Goal: Transaction & Acquisition: Book appointment/travel/reservation

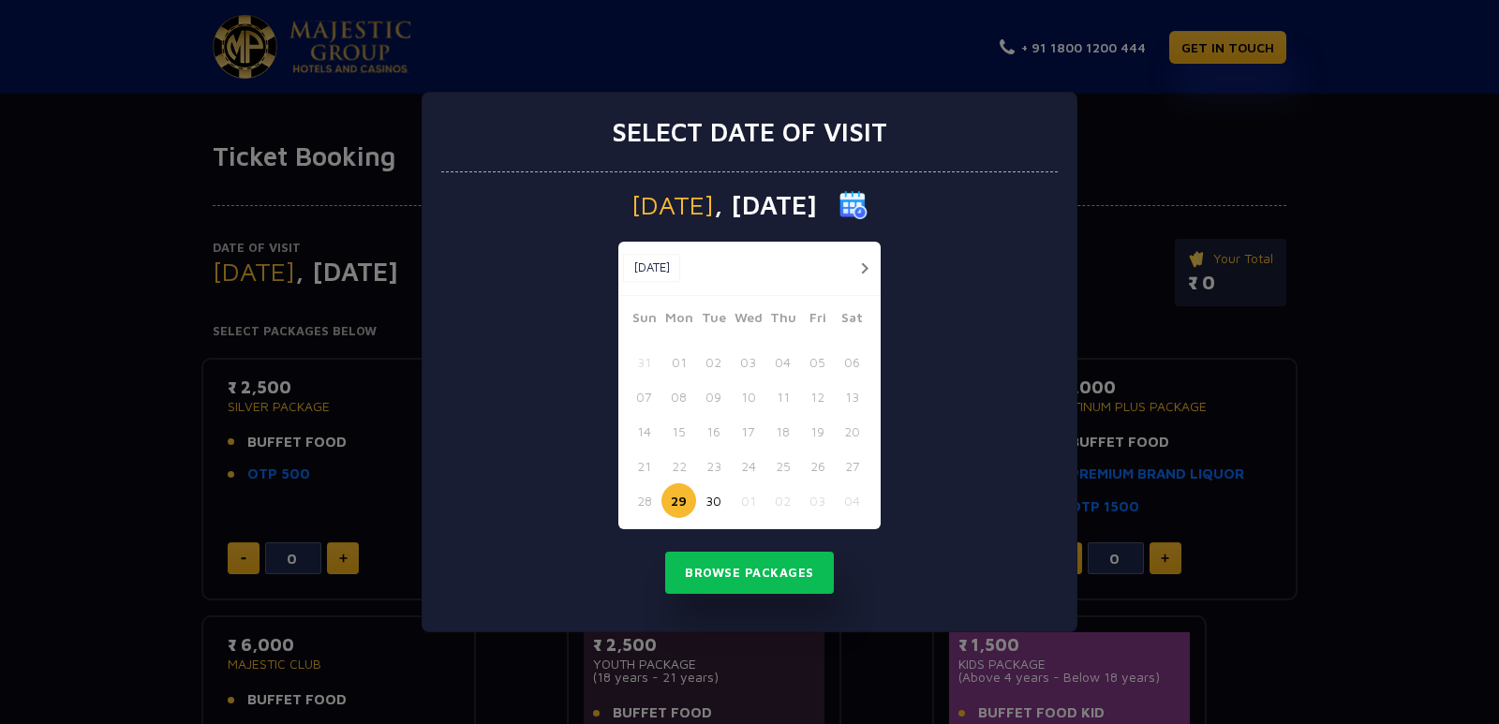
click at [858, 273] on button "button" at bounding box center [864, 268] width 23 height 23
click at [818, 364] on button "03" at bounding box center [817, 362] width 35 height 35
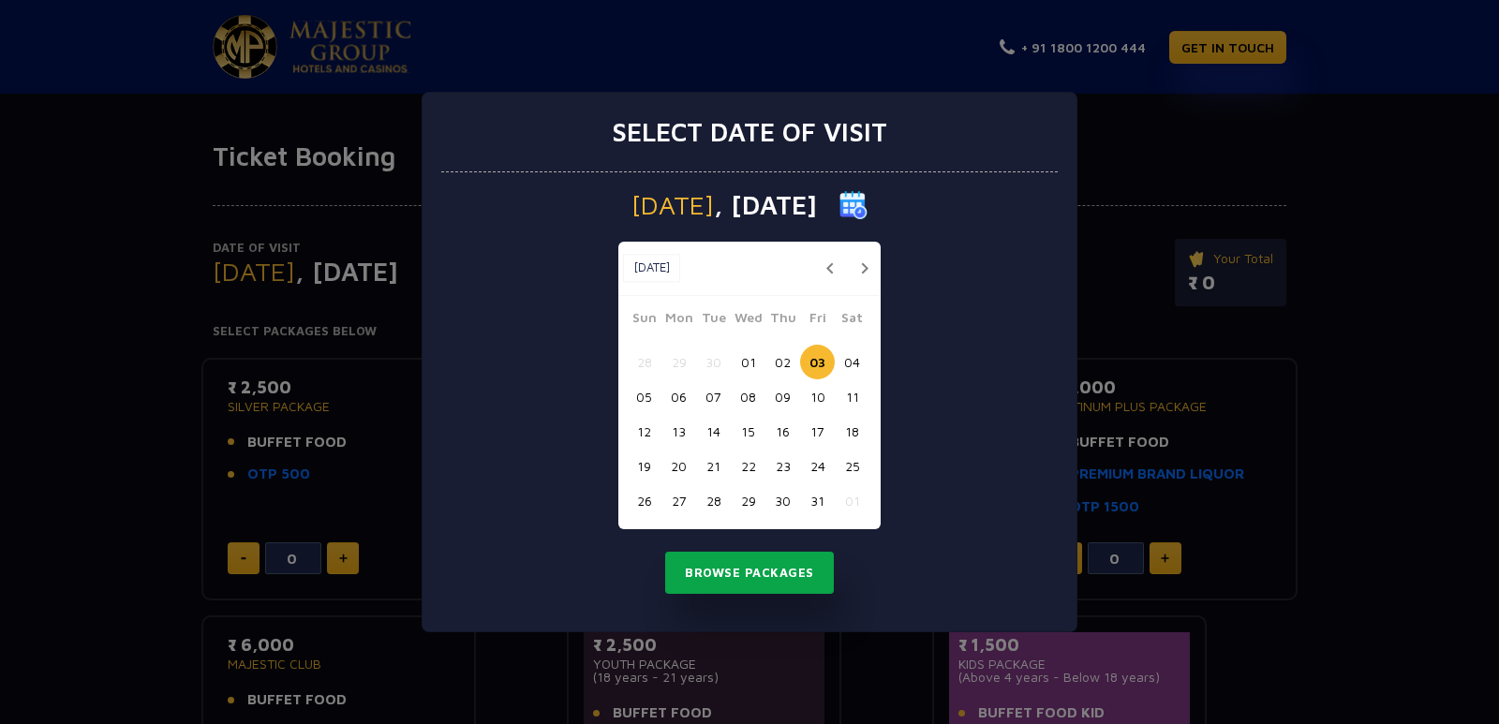
click at [768, 578] on button "Browse Packages" at bounding box center [749, 573] width 169 height 43
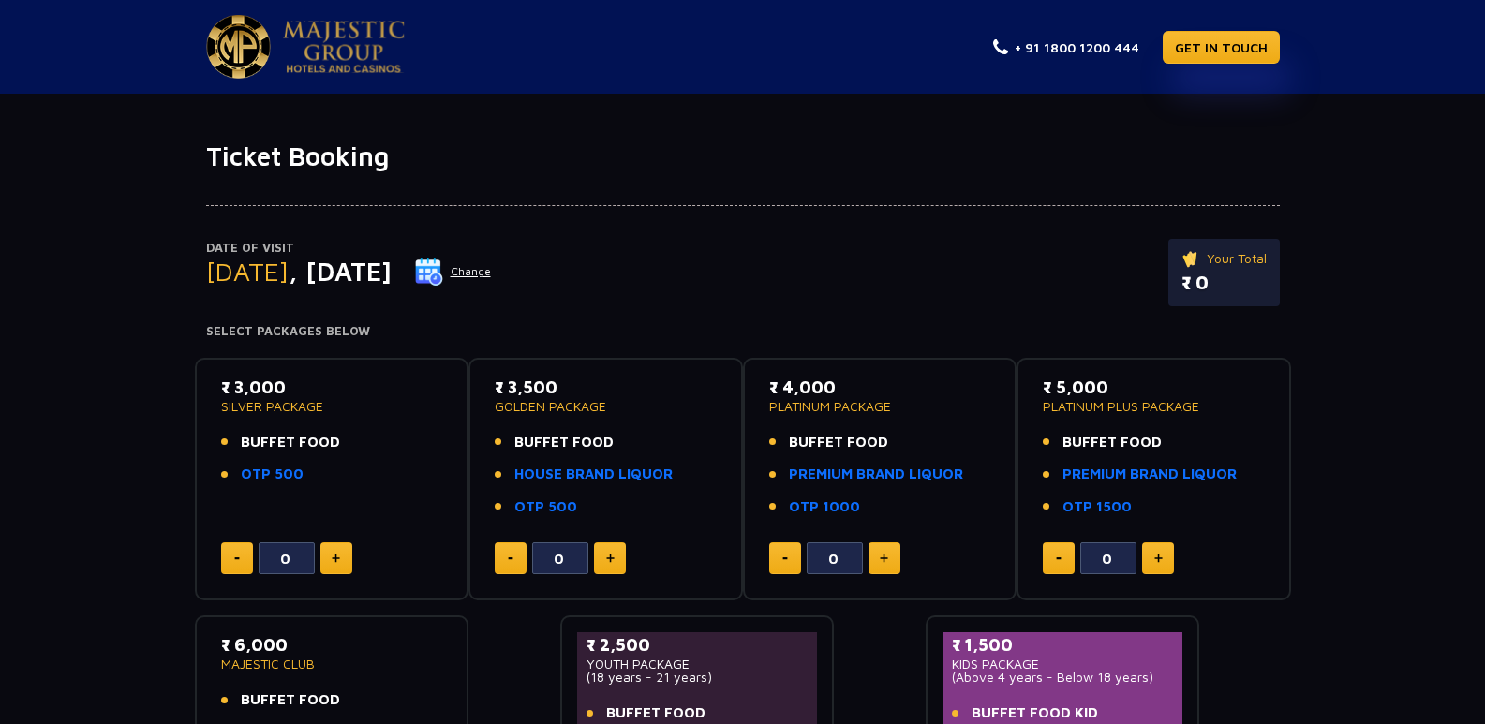
click at [492, 261] on button "Change" at bounding box center [453, 272] width 78 height 30
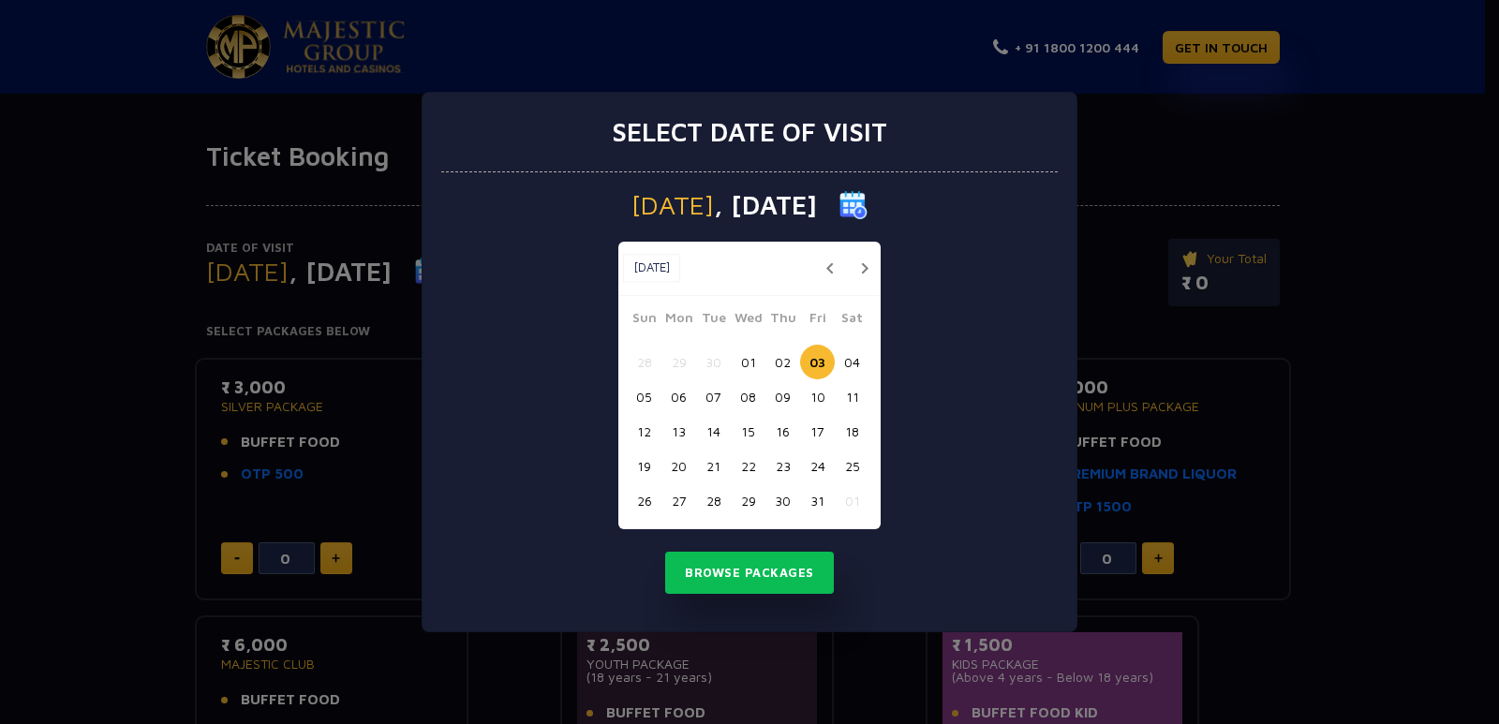
click at [791, 352] on button "02" at bounding box center [782, 362] width 35 height 35
click at [757, 572] on button "Browse Packages" at bounding box center [749, 573] width 169 height 43
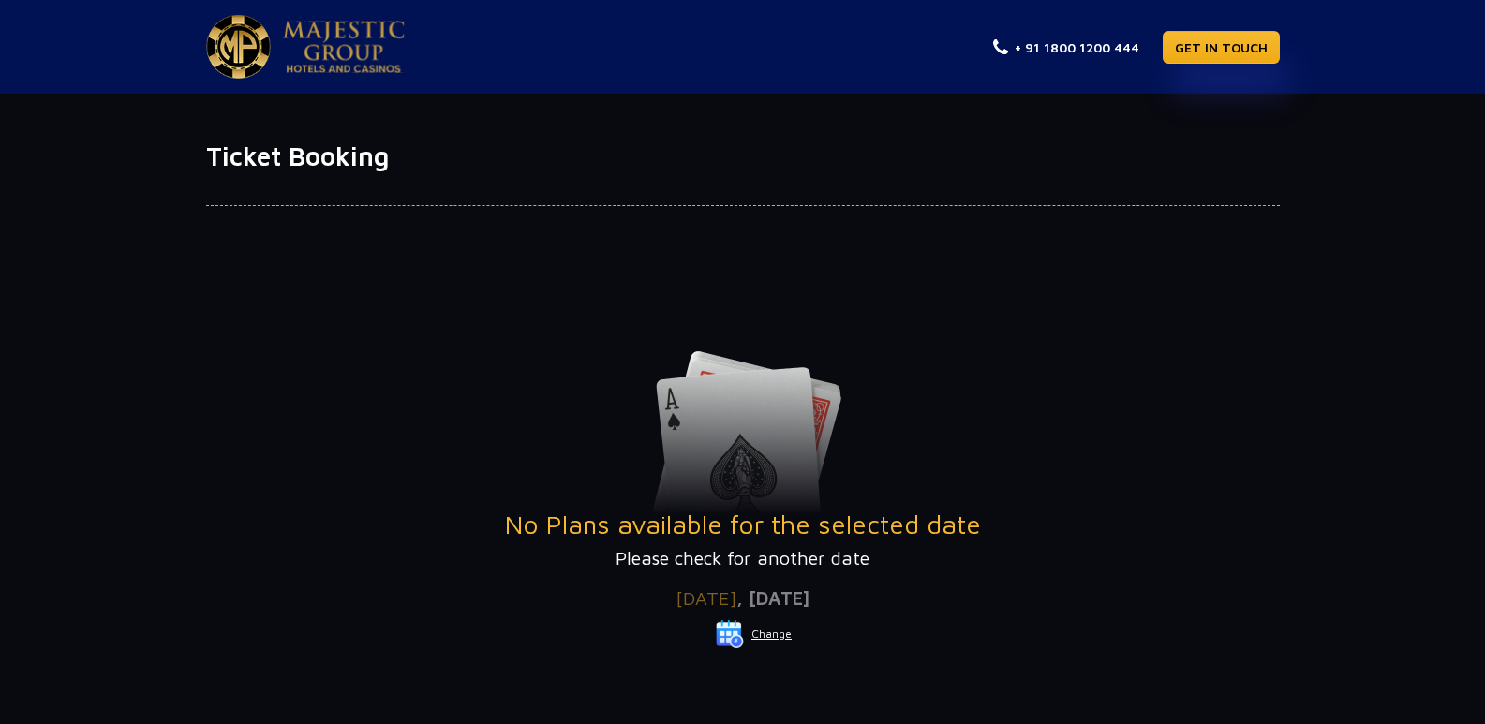
click at [416, 151] on h1 "Ticket Booking" at bounding box center [743, 157] width 1074 height 32
click at [773, 637] on button "Change" at bounding box center [754, 634] width 78 height 30
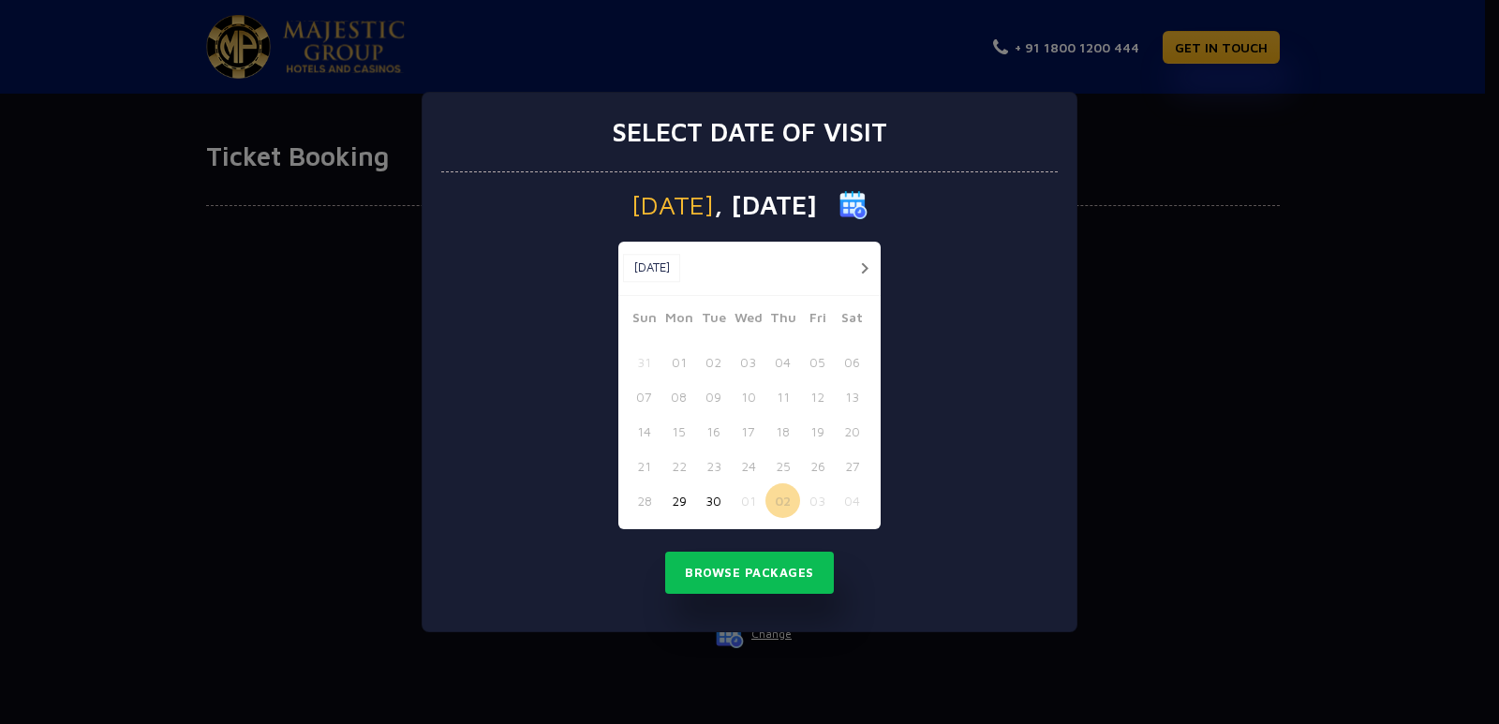
click at [700, 499] on button "30" at bounding box center [713, 500] width 35 height 35
click at [718, 572] on button "Browse Packages" at bounding box center [749, 573] width 169 height 43
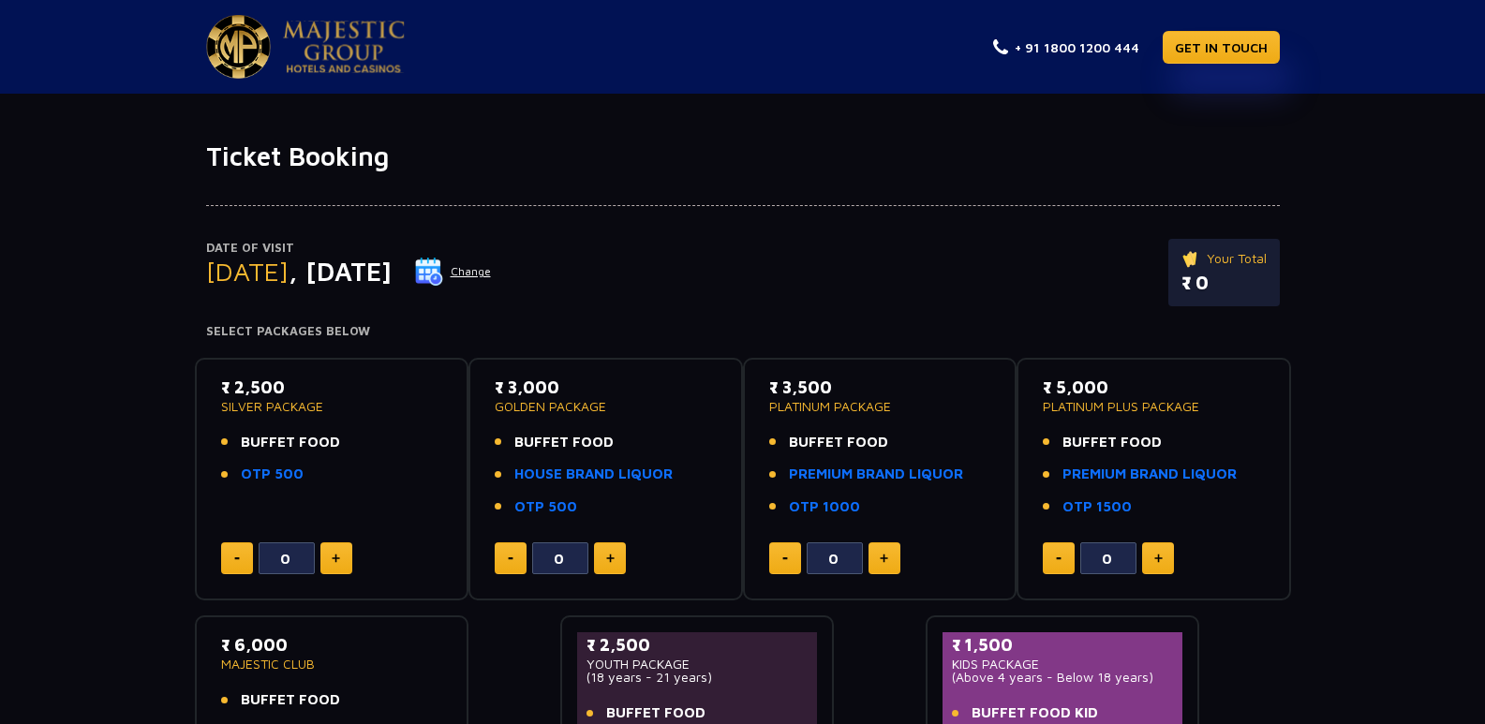
click at [282, 401] on p "SILVER PACKAGE" at bounding box center [332, 406] width 222 height 13
click at [342, 435] on li "BUFFET FOOD" at bounding box center [332, 443] width 222 height 22
click at [328, 518] on div "₹ 2,500 SILVER PACKAGE BUFFET FOOD OTP 500 0" at bounding box center [332, 480] width 241 height 210
